Goal: Task Accomplishment & Management: Manage account settings

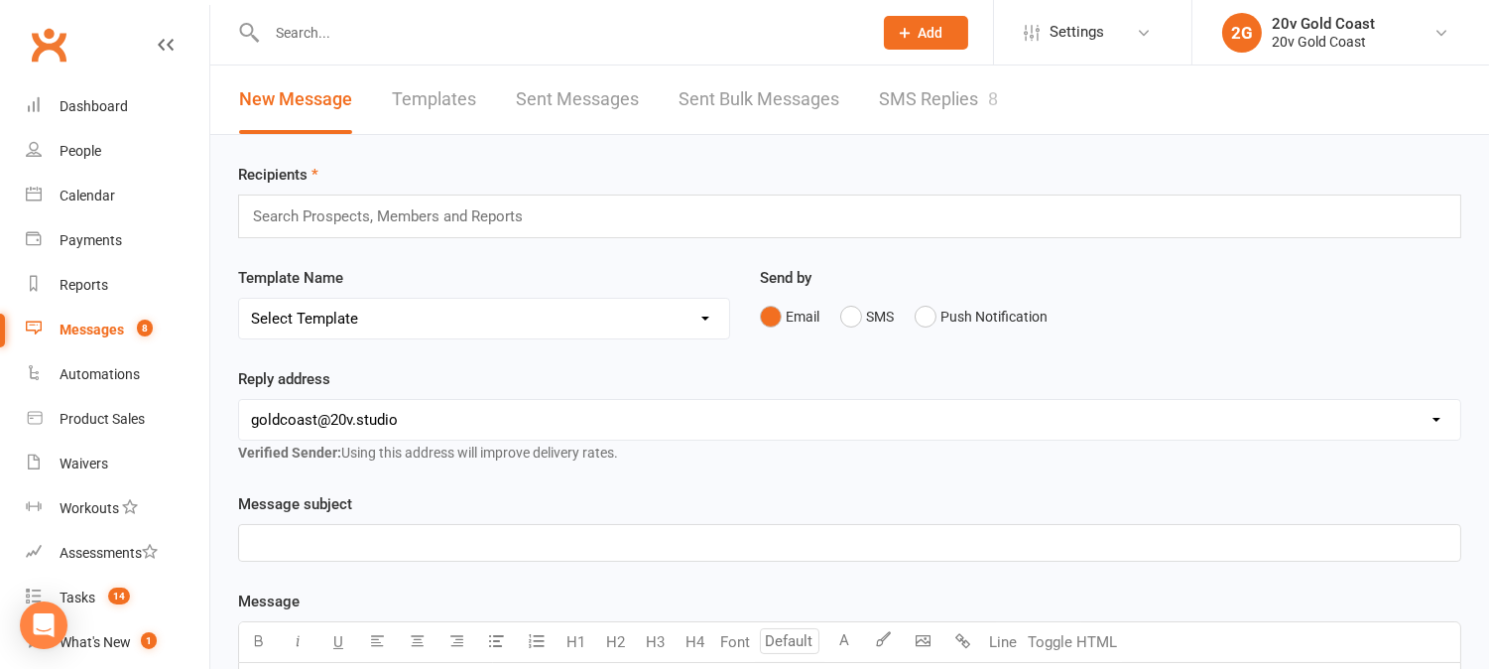
click at [949, 96] on link "SMS Replies 8" at bounding box center [938, 99] width 119 height 68
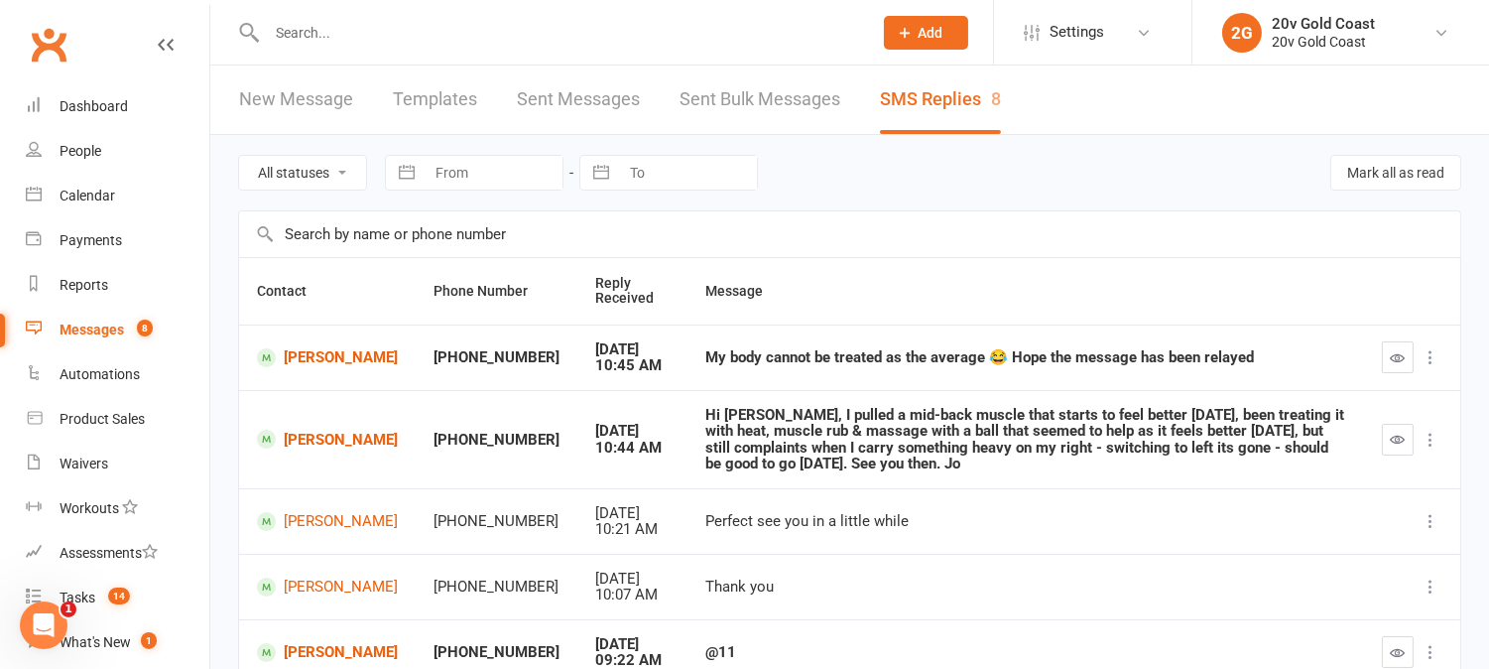
click at [313, 166] on select "All statuses Read only Unread only" at bounding box center [302, 173] width 127 height 34
select select "unread_only"
click at [239, 156] on select "All statuses Read only Unread only" at bounding box center [302, 173] width 127 height 34
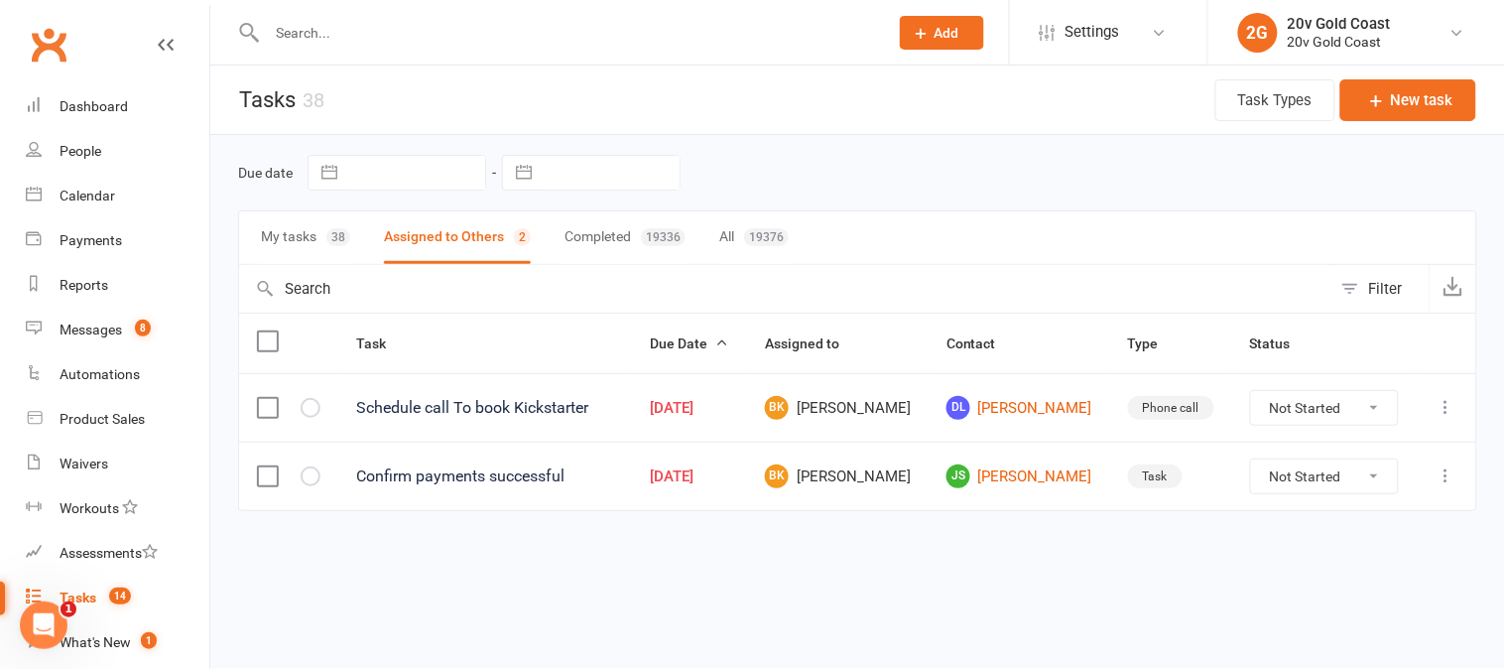
click at [456, 25] on input "text" at bounding box center [567, 33] width 613 height 28
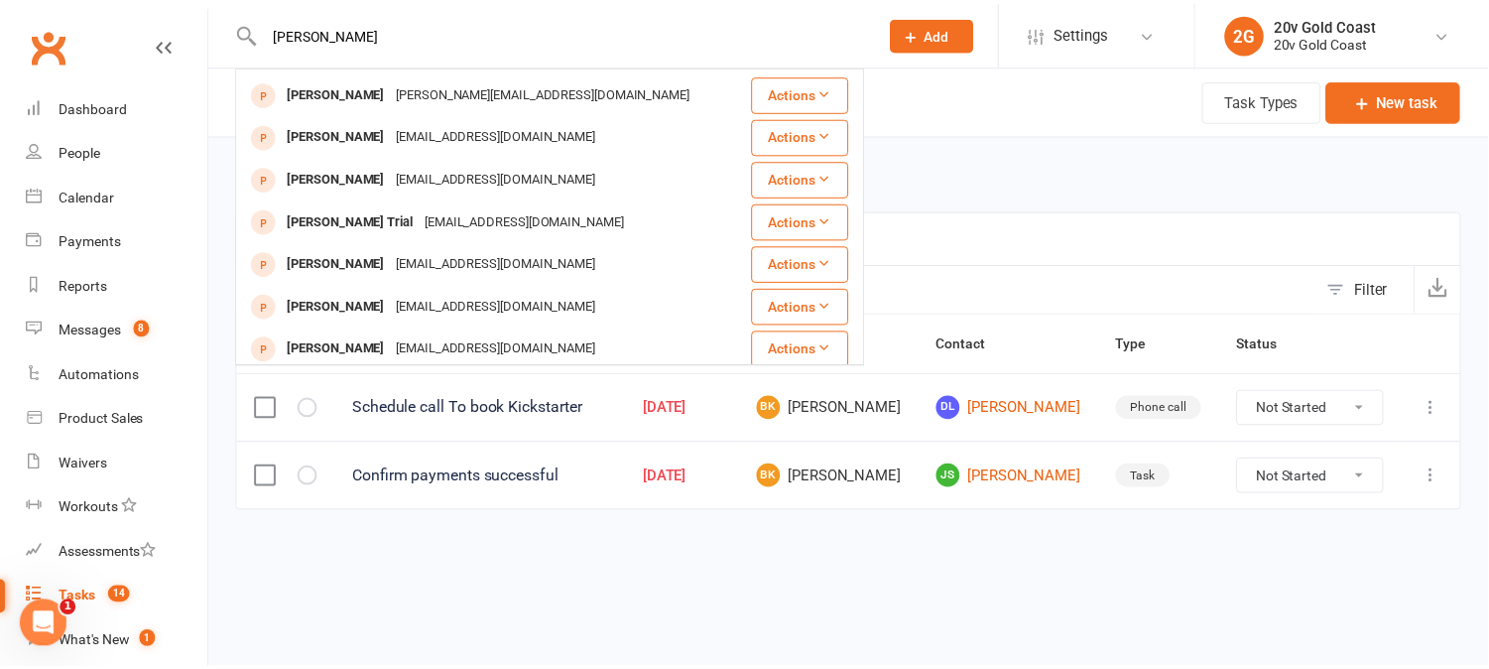
scroll to position [220, 0]
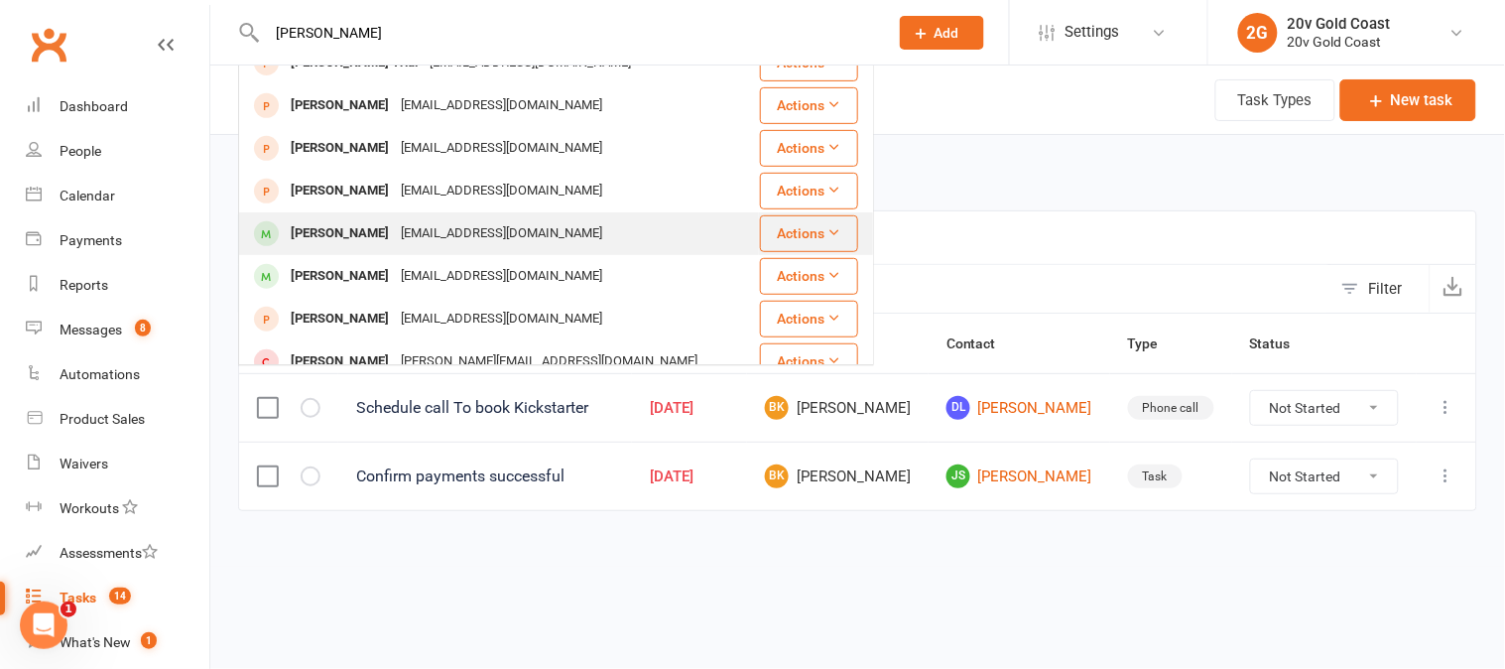
type input "michelle"
click at [390, 219] on div "Michelle Wehrstedt" at bounding box center [340, 233] width 110 height 29
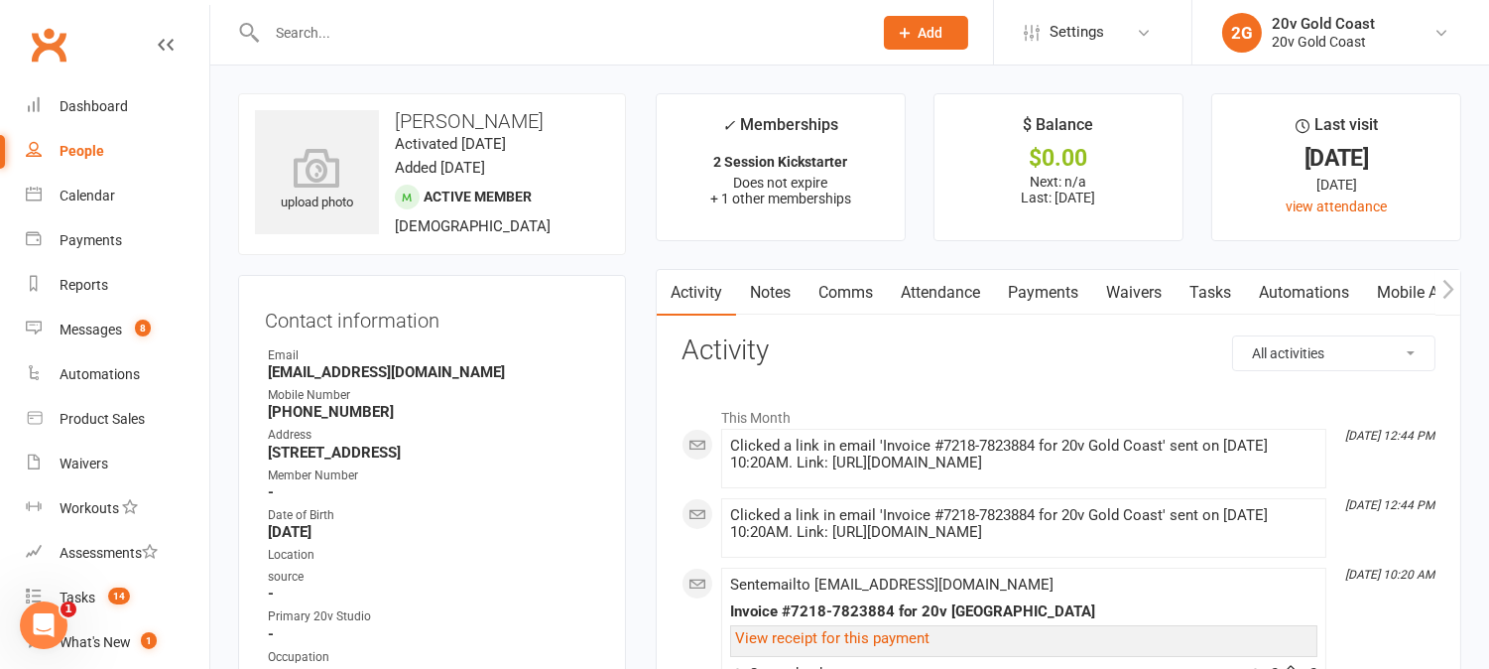
click at [1050, 286] on link "Payments" at bounding box center [1043, 293] width 98 height 46
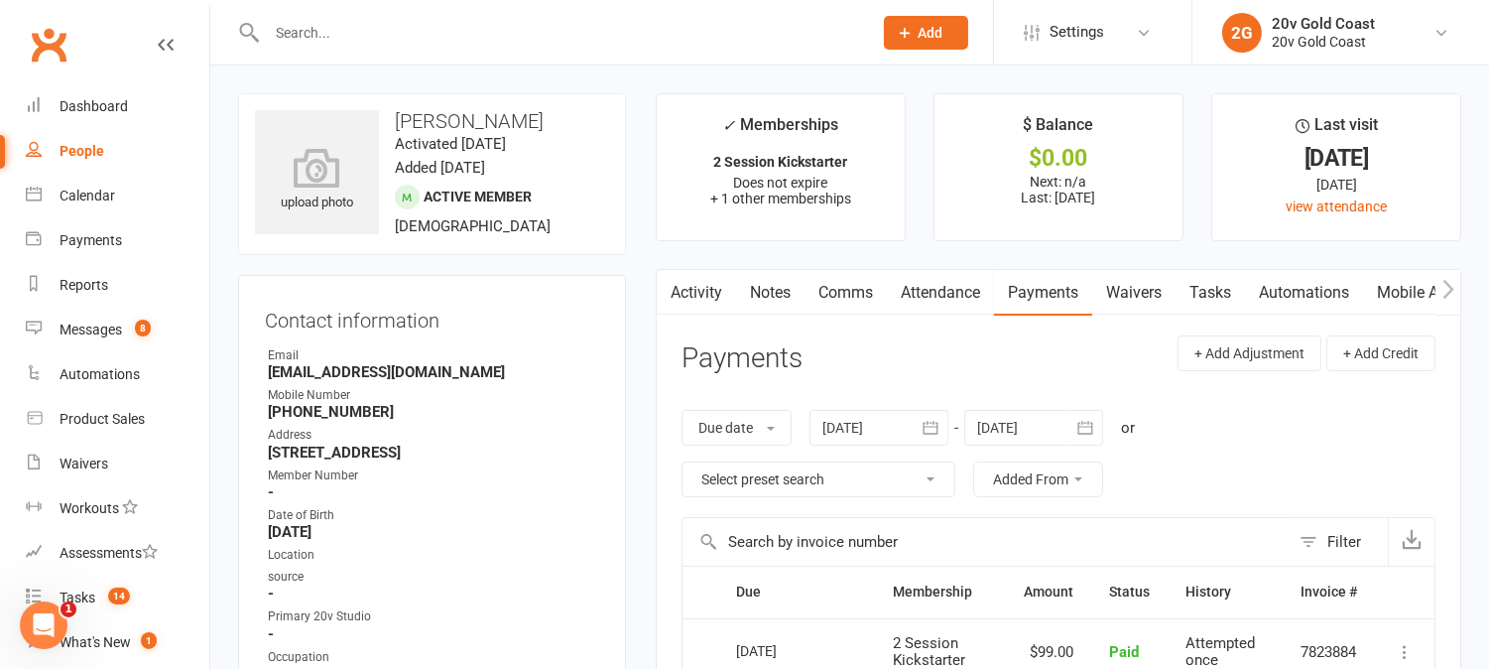
click at [1139, 296] on link "Waivers" at bounding box center [1133, 293] width 83 height 46
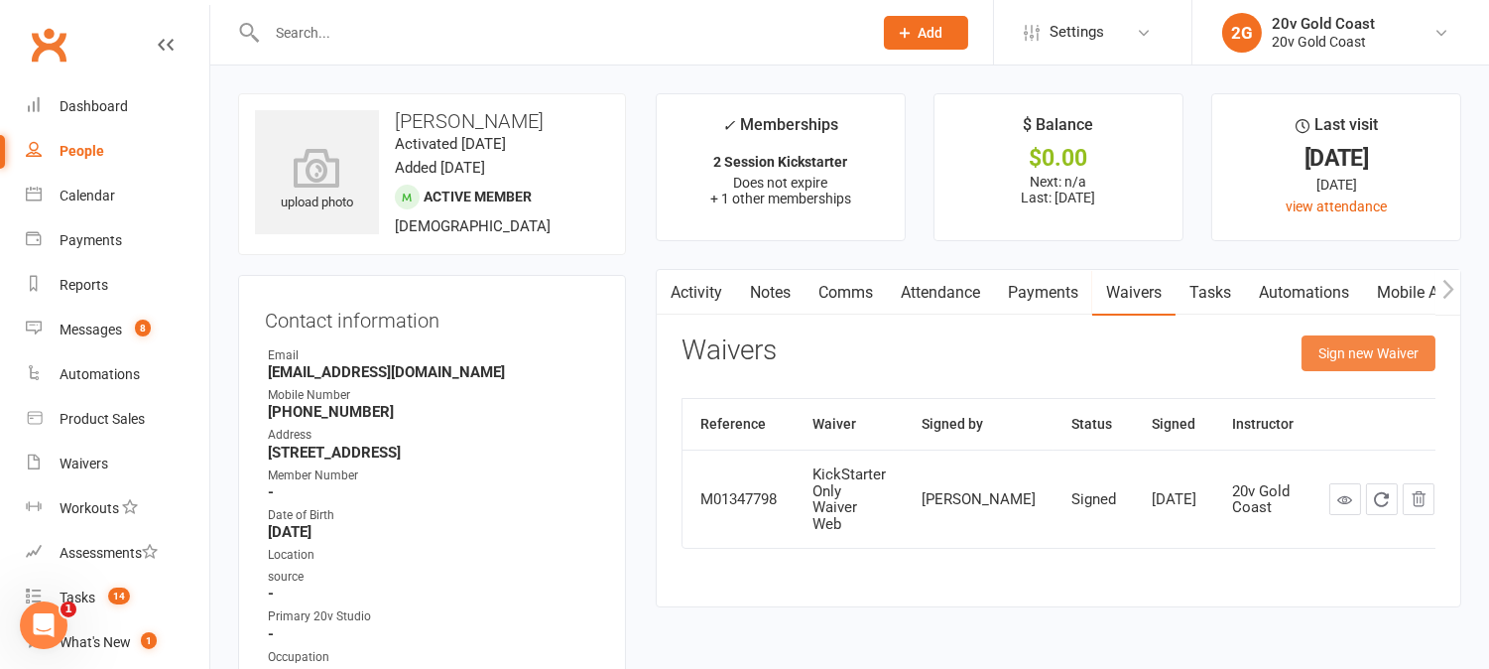
click at [1327, 360] on button "Sign new Waiver" at bounding box center [1369, 353] width 134 height 36
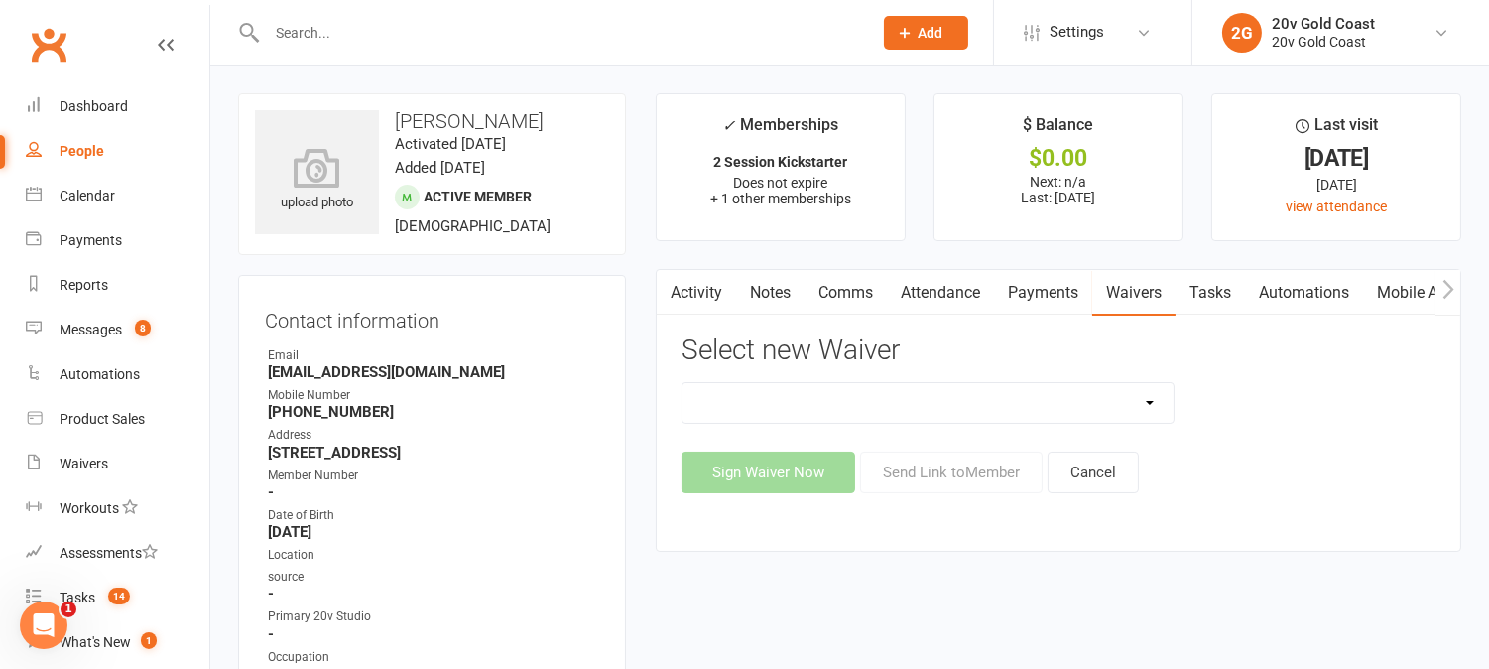
click at [1145, 404] on select "20v Ambassador Program 20v Father's Day Promo 20v Pre Exercise Questionnaire Ca…" at bounding box center [928, 403] width 491 height 40
select select "8082"
click at [683, 383] on select "20v Ambassador Program 20v Father's Day Promo 20v Pre Exercise Questionnaire Ca…" at bounding box center [928, 403] width 491 height 40
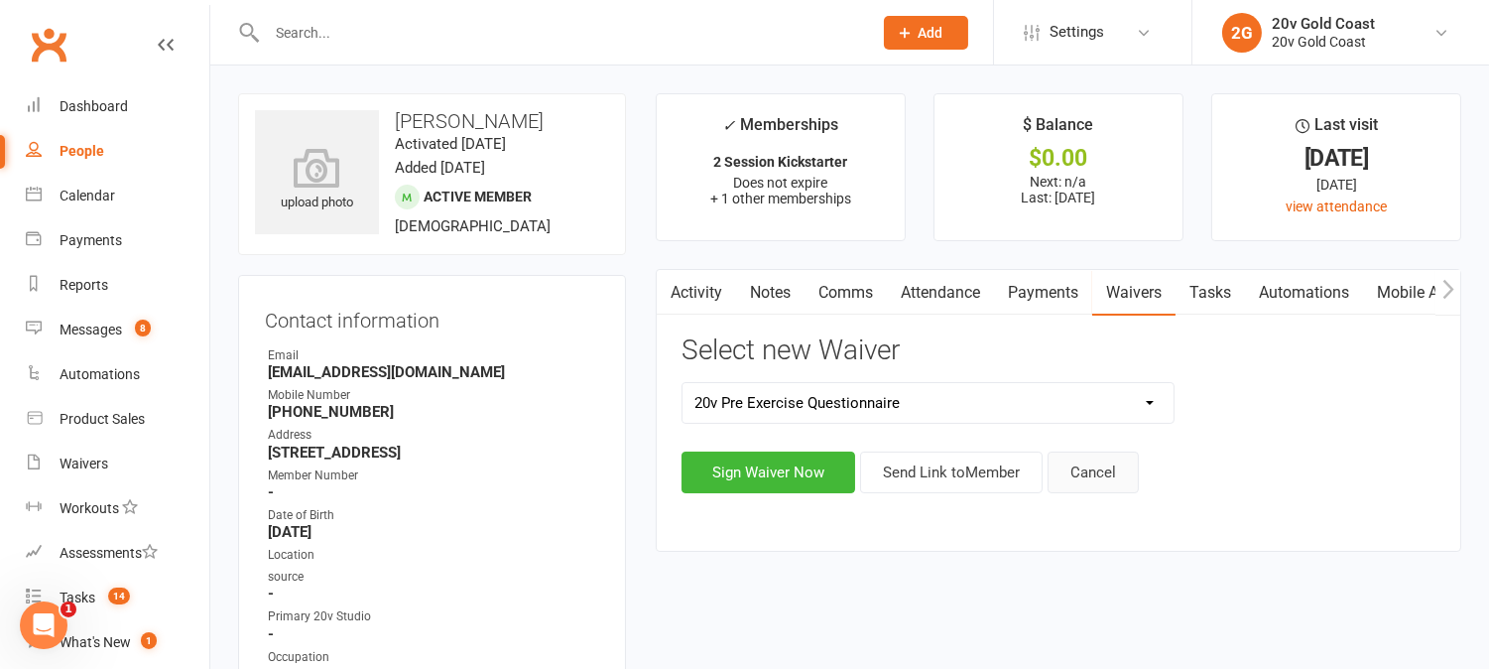
click at [1102, 476] on button "Cancel" at bounding box center [1093, 472] width 91 height 42
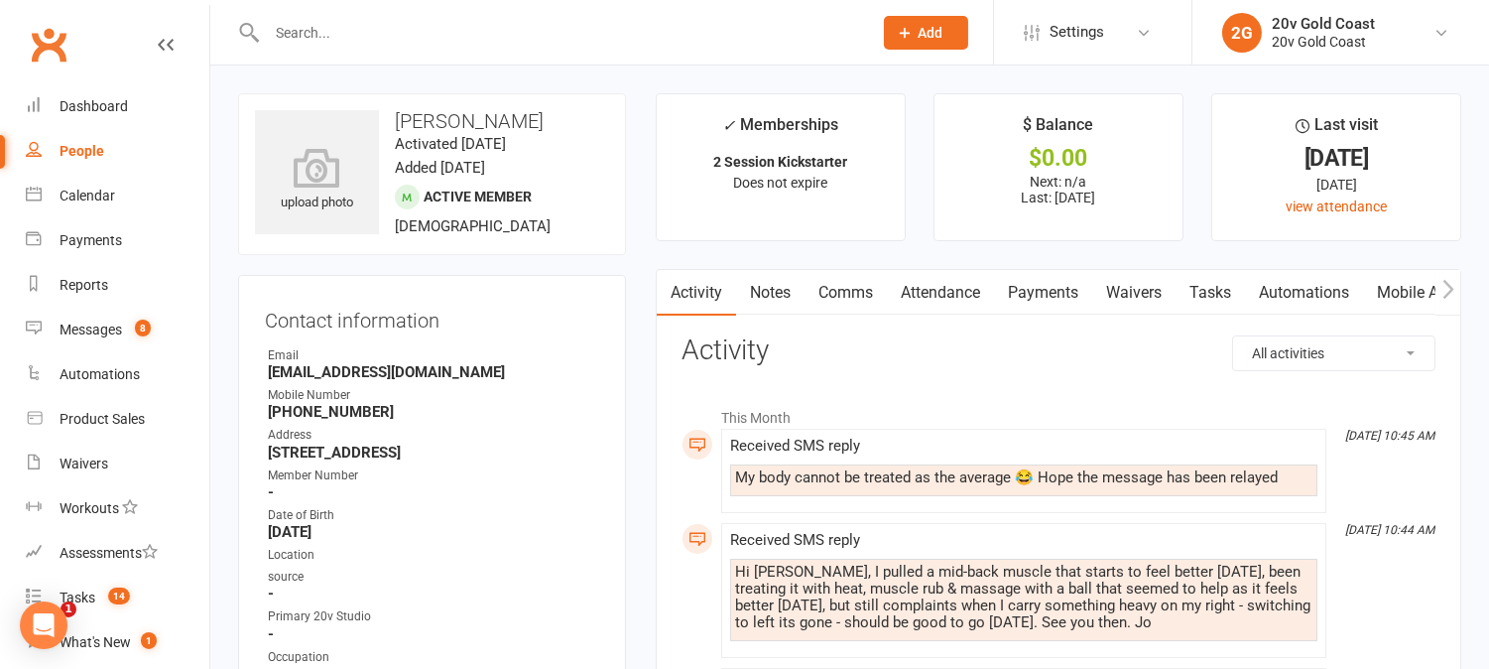
click at [1034, 291] on link "Payments" at bounding box center [1043, 293] width 98 height 46
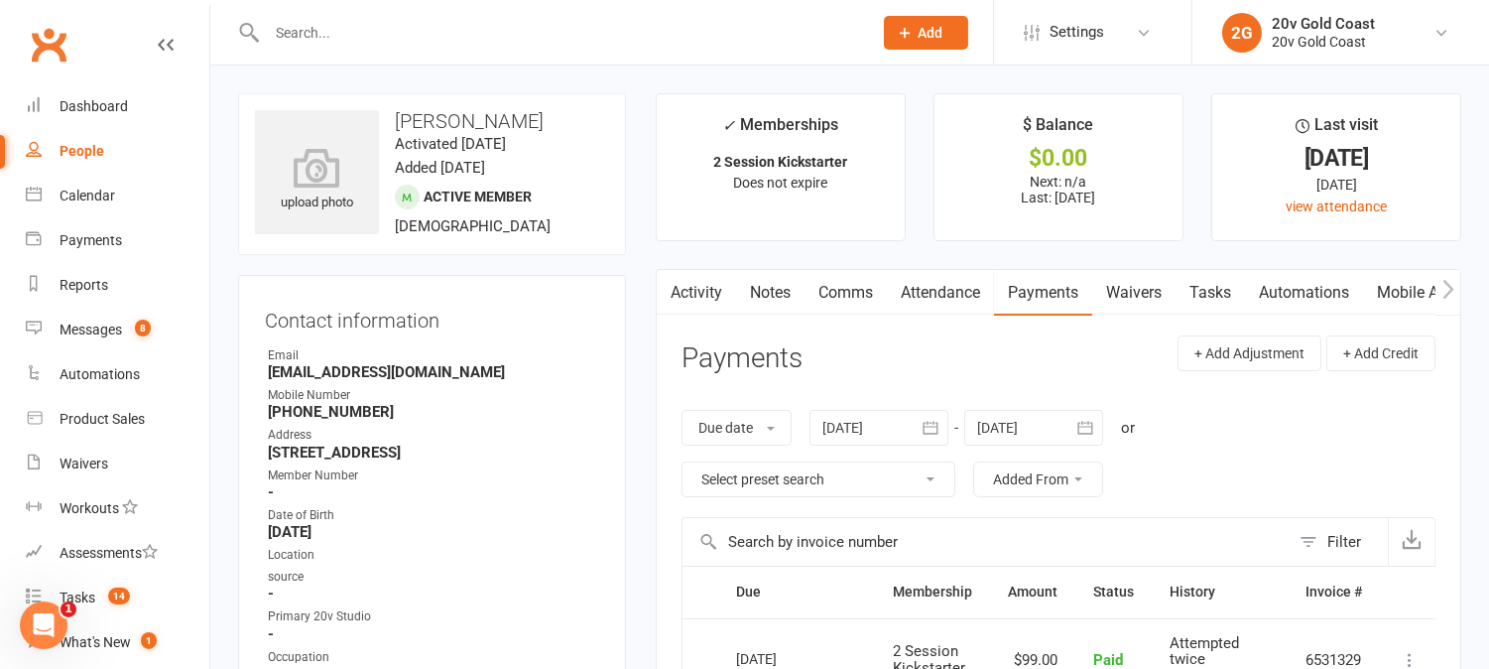
click at [1210, 285] on link "Tasks" at bounding box center [1210, 293] width 69 height 46
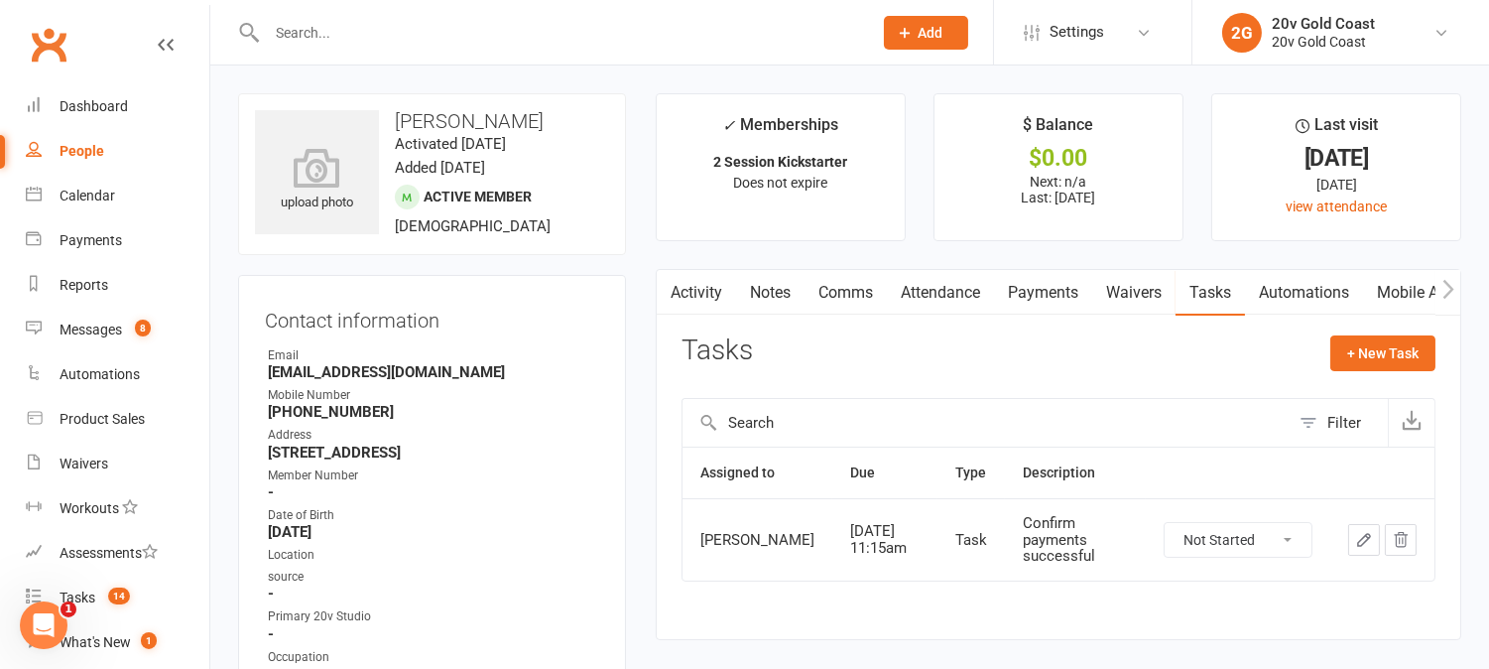
click at [1287, 547] on select "Not Started In Progress Waiting Complete" at bounding box center [1238, 540] width 147 height 34
click at [1165, 532] on select "Not Started In Progress Waiting Complete" at bounding box center [1238, 540] width 147 height 34
select select "unstarted"
